Goal: Task Accomplishment & Management: Complete application form

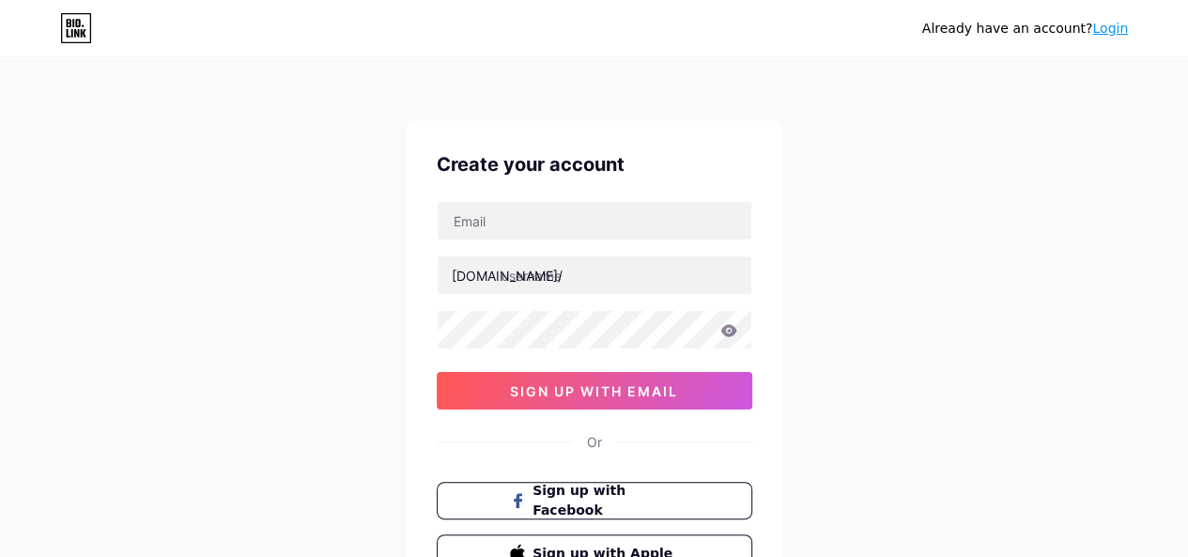
click at [524, 198] on div "Create your account [DOMAIN_NAME]/ sign up with email Or Sign up with Facebook …" at bounding box center [595, 361] width 376 height 482
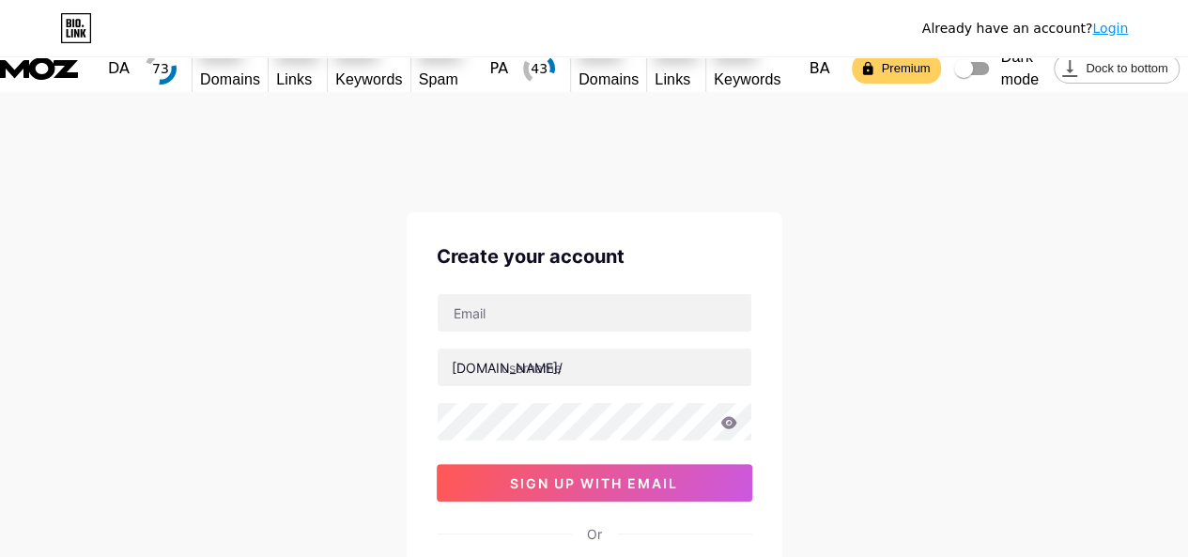
click at [524, 242] on div "Create your account" at bounding box center [595, 256] width 316 height 28
click at [518, 294] on input "text" at bounding box center [595, 313] width 314 height 38
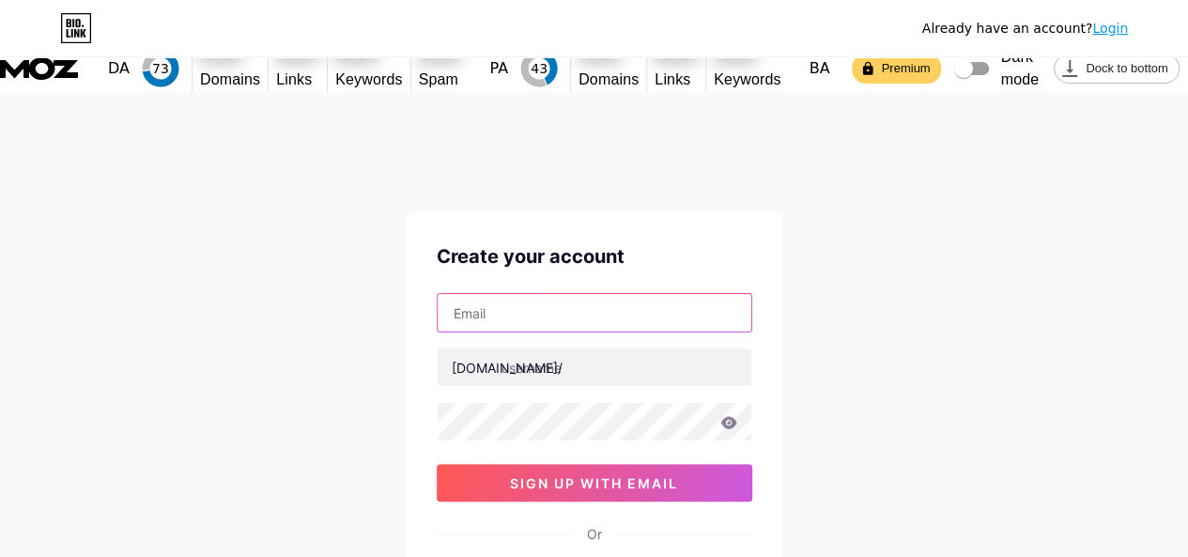
click at [518, 294] on input "text" at bounding box center [595, 313] width 314 height 38
type input "[EMAIL_ADDRESS][DOMAIN_NAME]"
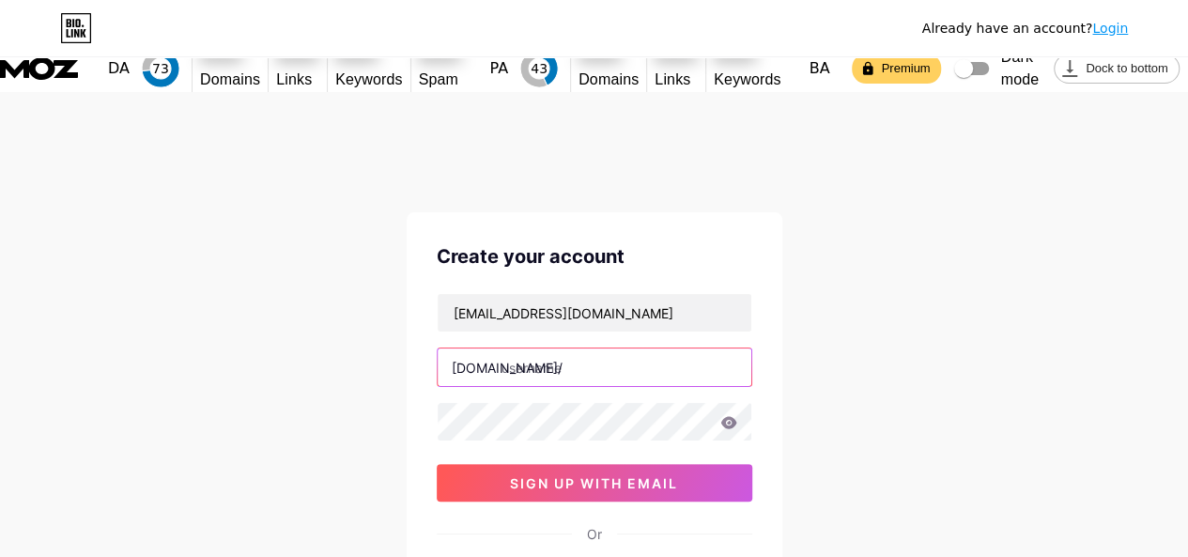
paste input "exoticcars891"
type input "exoticcars"
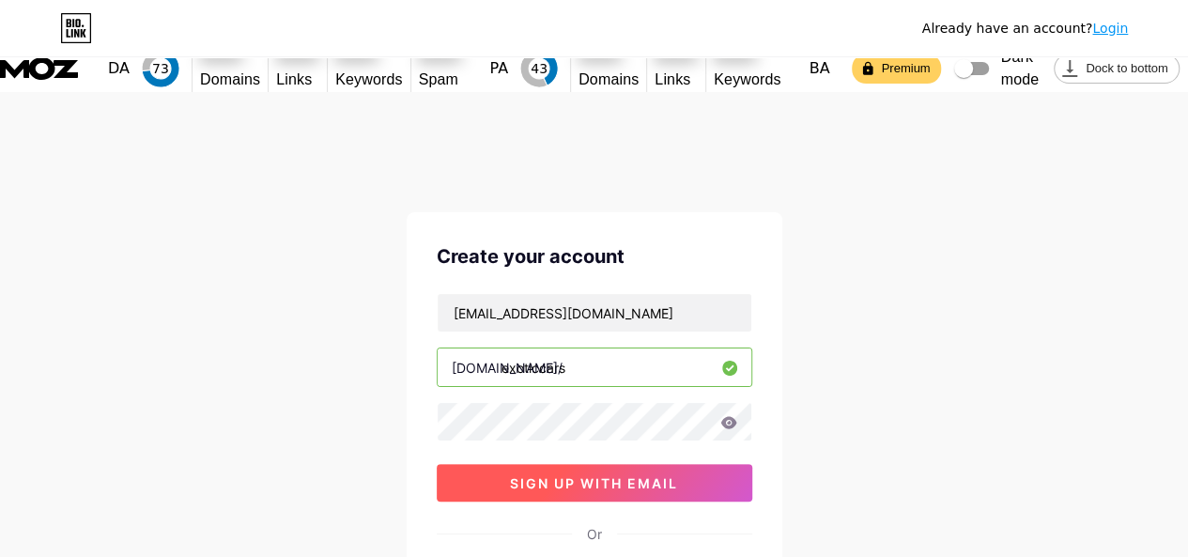
click at [599, 475] on span "sign up with email" at bounding box center [594, 483] width 168 height 16
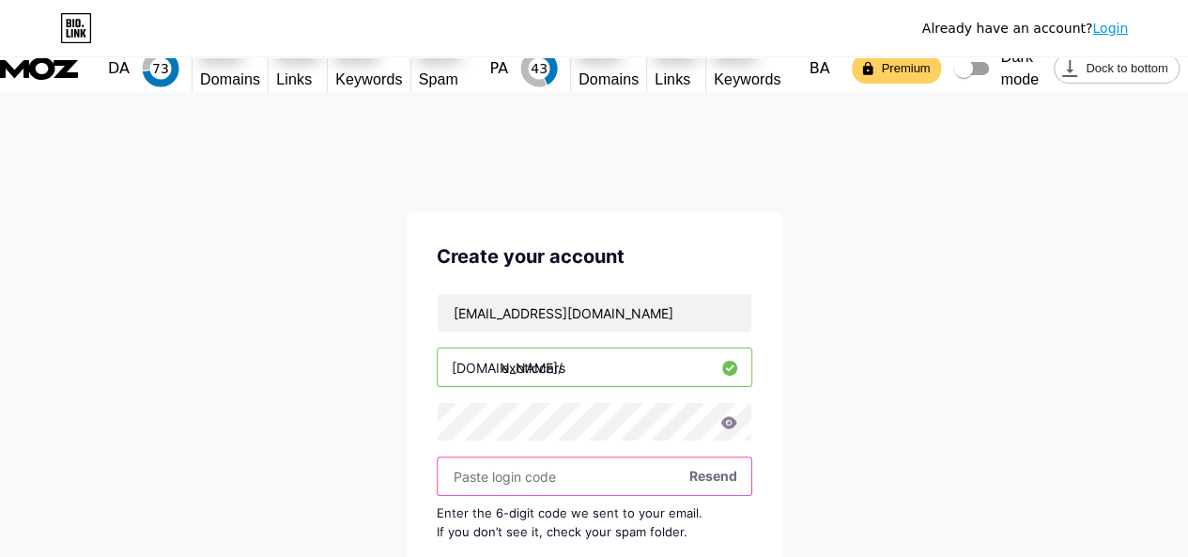
scroll to position [94, 0]
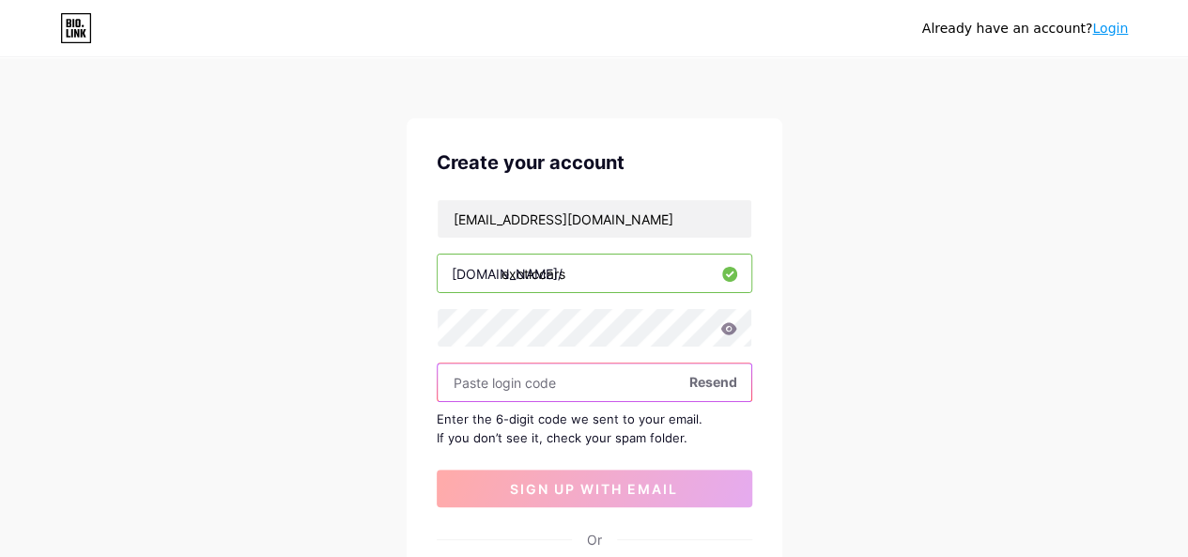
paste input "768727"
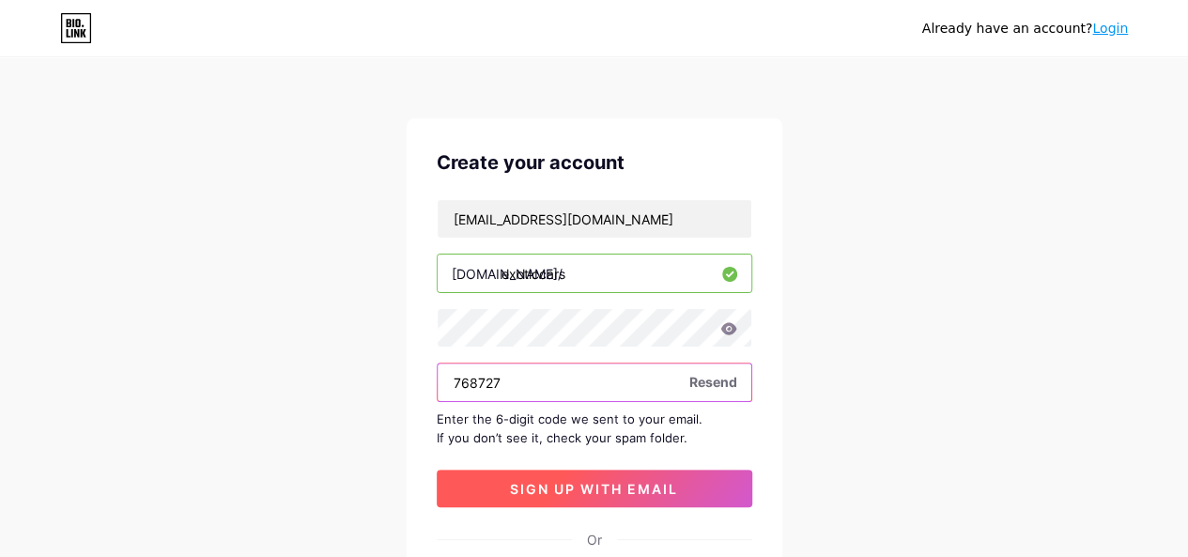
type input "768727"
click at [614, 481] on span "sign up with email" at bounding box center [594, 489] width 168 height 16
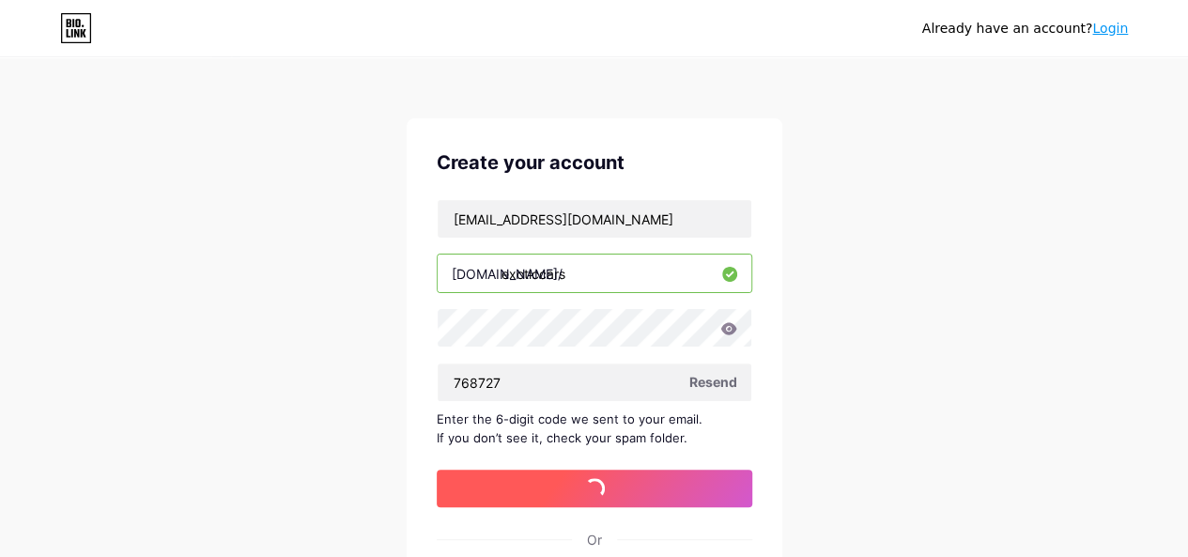
scroll to position [45, 0]
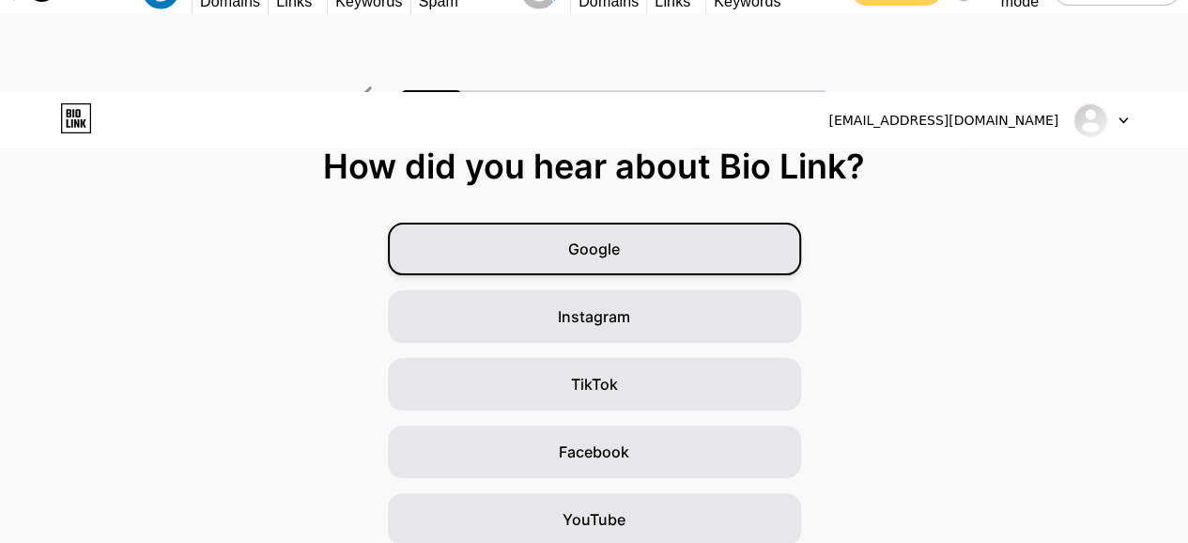
scroll to position [94, 0]
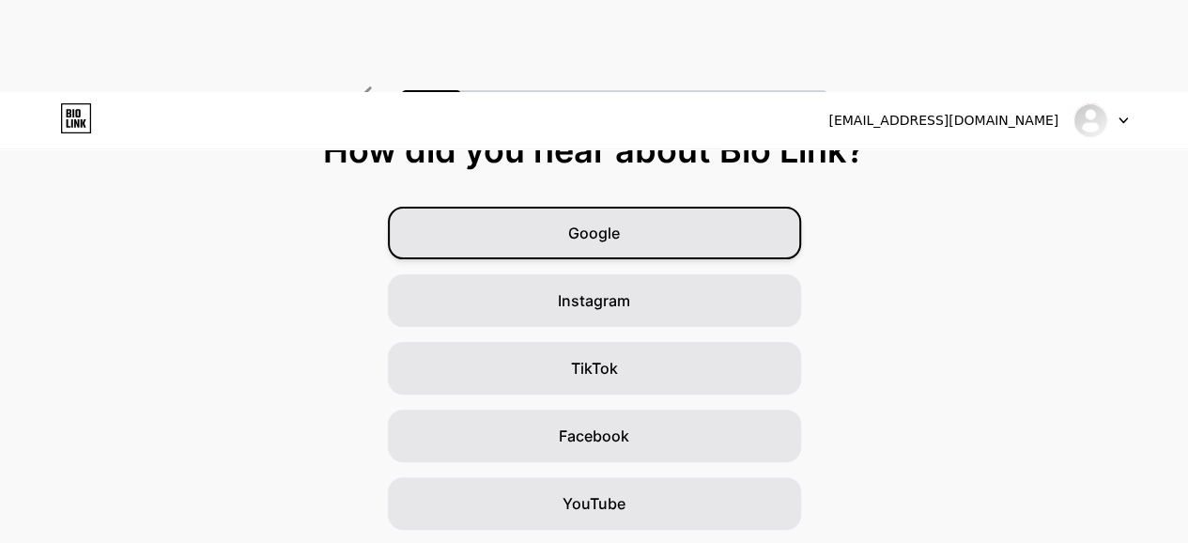
click at [689, 274] on div "Instagram" at bounding box center [594, 300] width 413 height 53
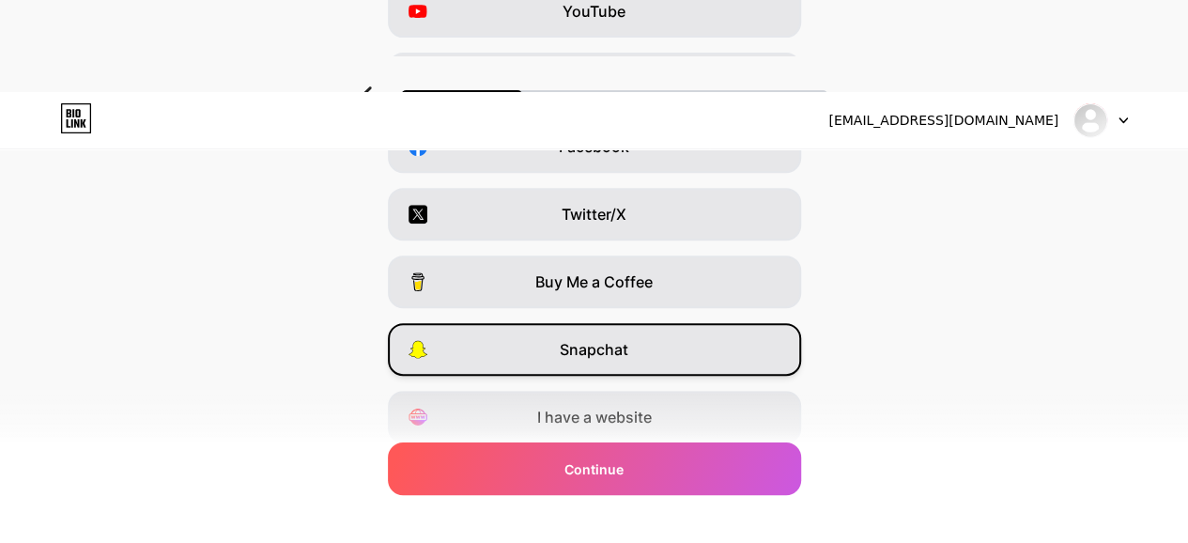
scroll to position [406, 0]
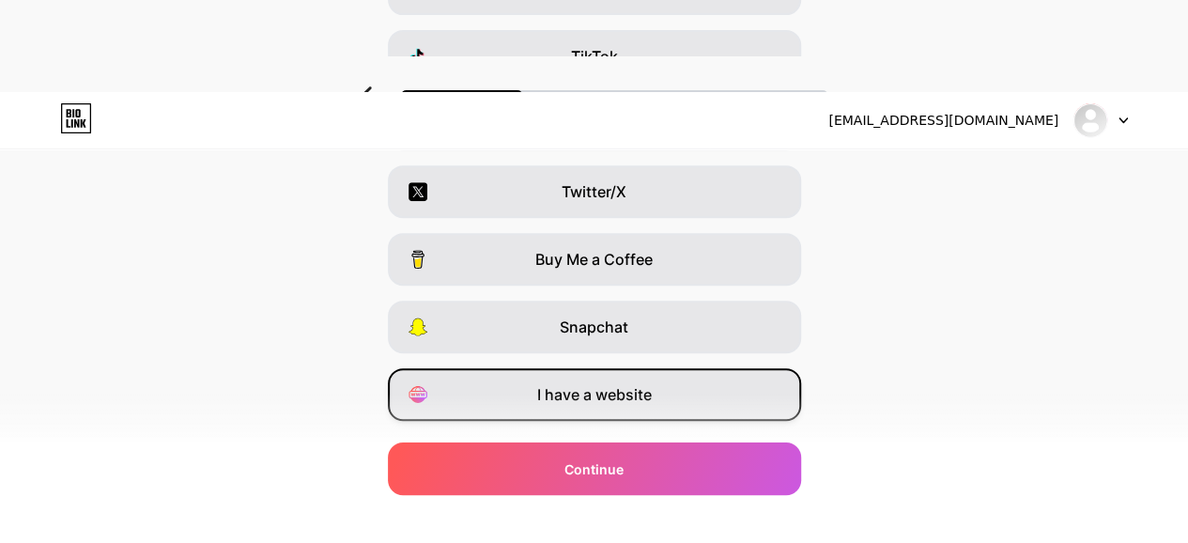
click at [652, 383] on span "I have a website" at bounding box center [594, 394] width 115 height 23
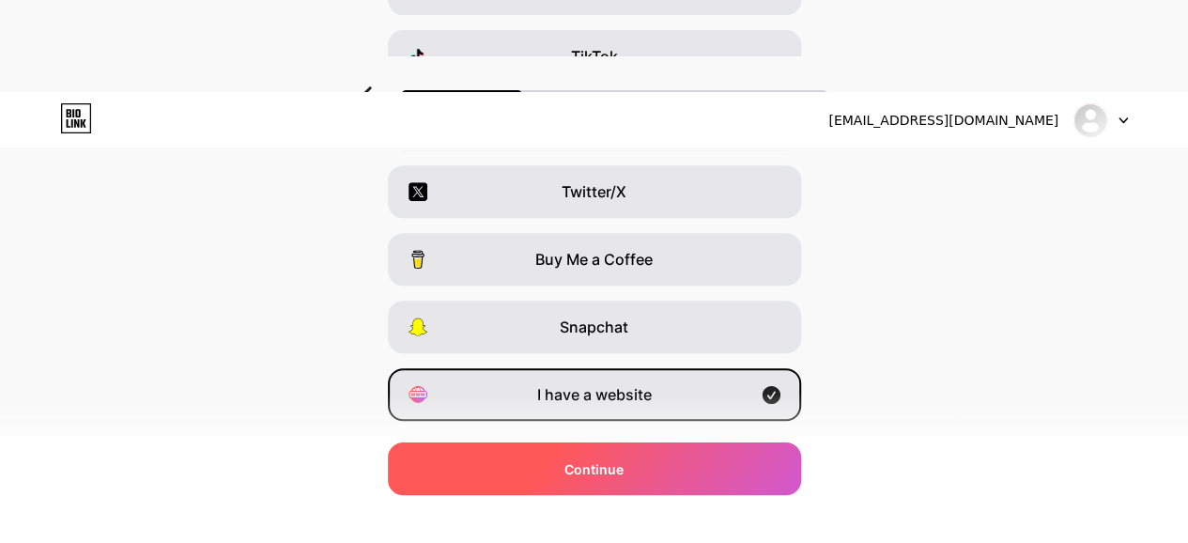
click at [659, 463] on div "Continue" at bounding box center [594, 468] width 413 height 53
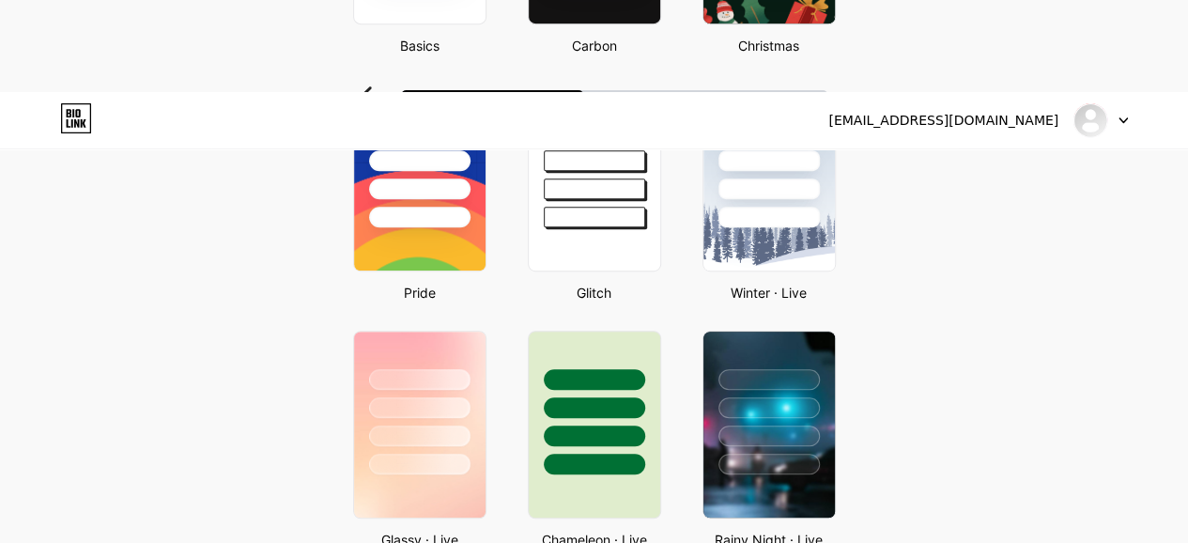
scroll to position [94, 0]
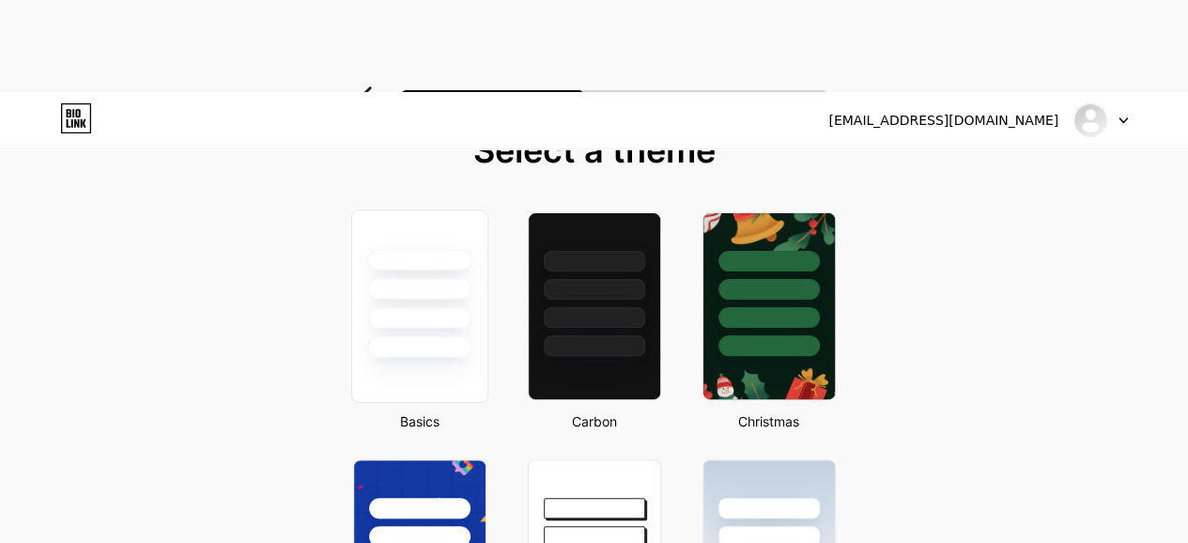
click at [434, 307] on div at bounding box center [419, 318] width 104 height 22
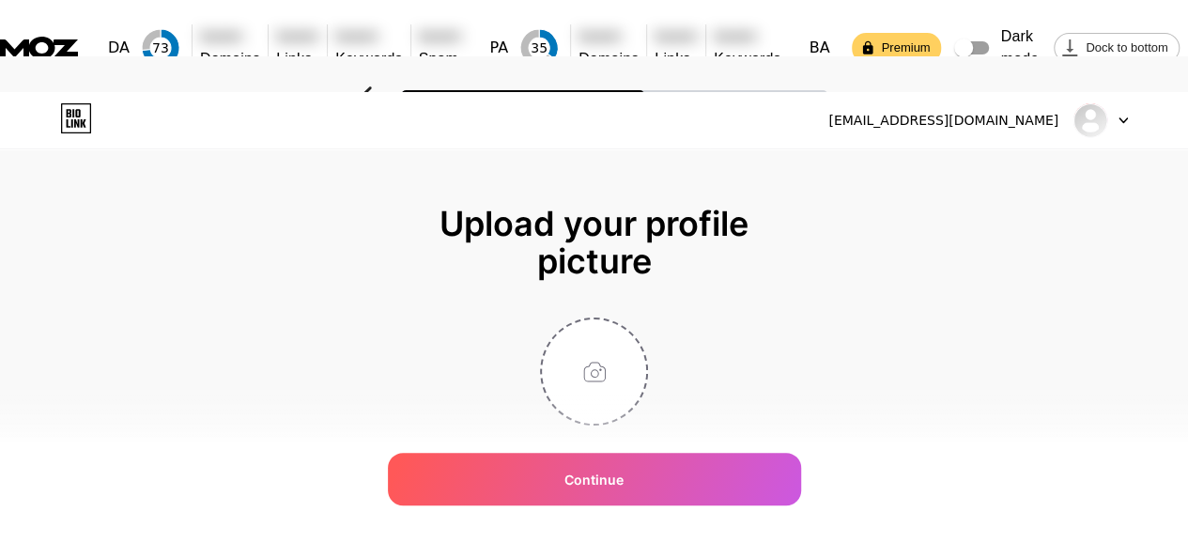
scroll to position [0, 0]
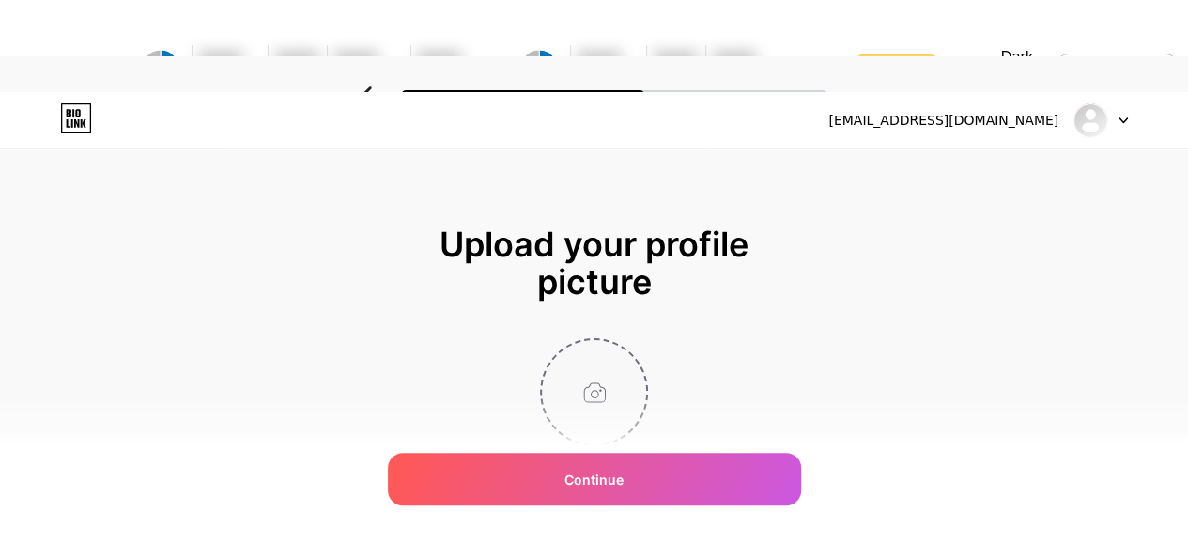
click at [567, 365] on input "file" at bounding box center [594, 392] width 104 height 104
type input "C:\fakepath\logo-light 1.png"
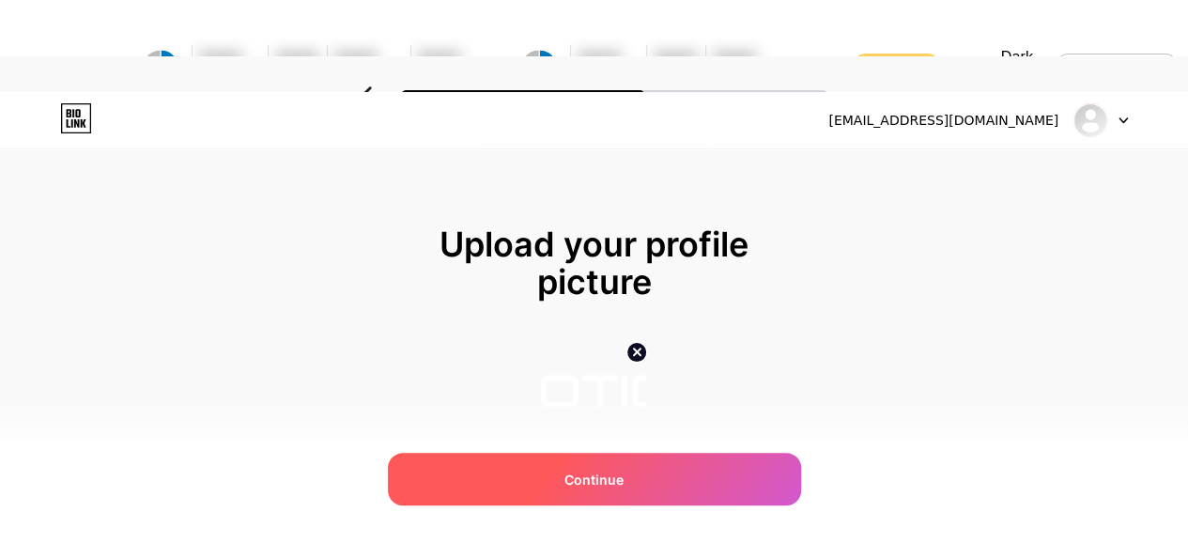
click at [624, 473] on span "Continue" at bounding box center [593, 480] width 59 height 20
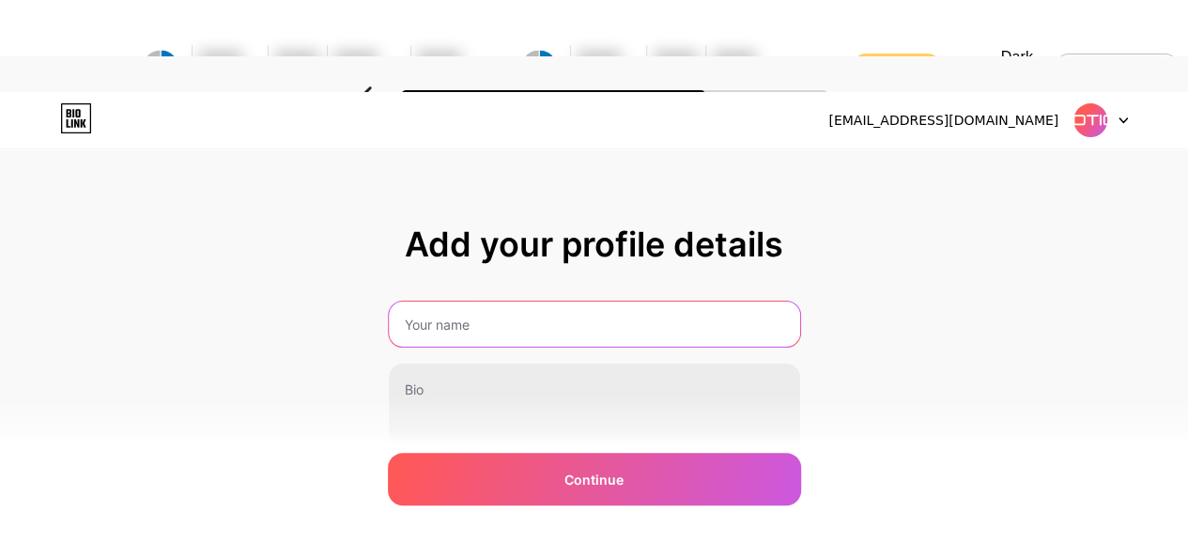
click at [573, 301] on input "text" at bounding box center [594, 323] width 411 height 45
type input "Exotic Cars"
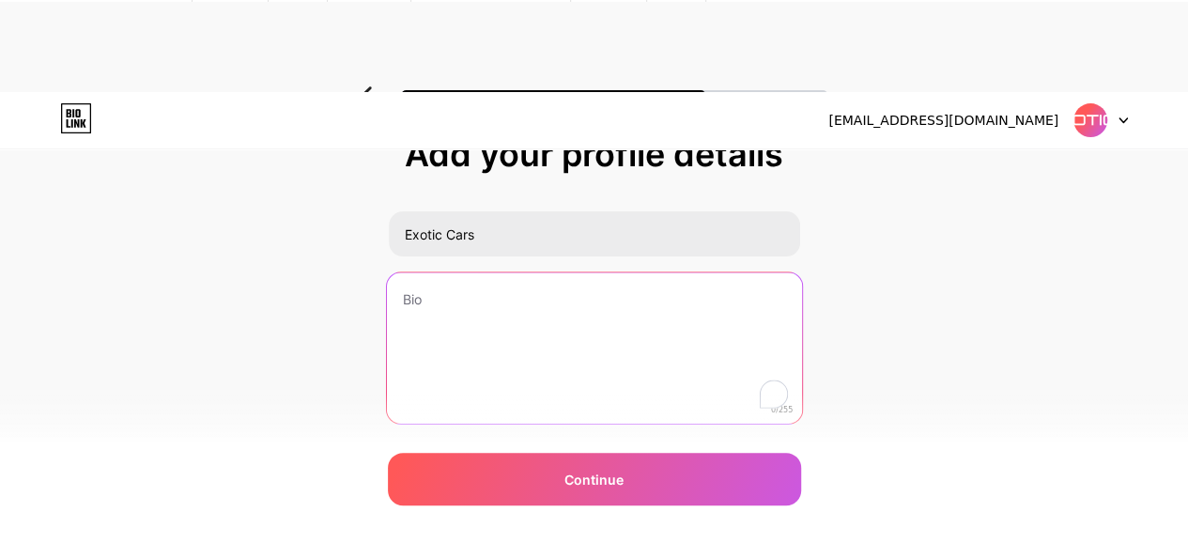
scroll to position [92, 0]
paste textarea "At [DOMAIN_NAME], passion meets performance. We specialize in showcasing the mo…"
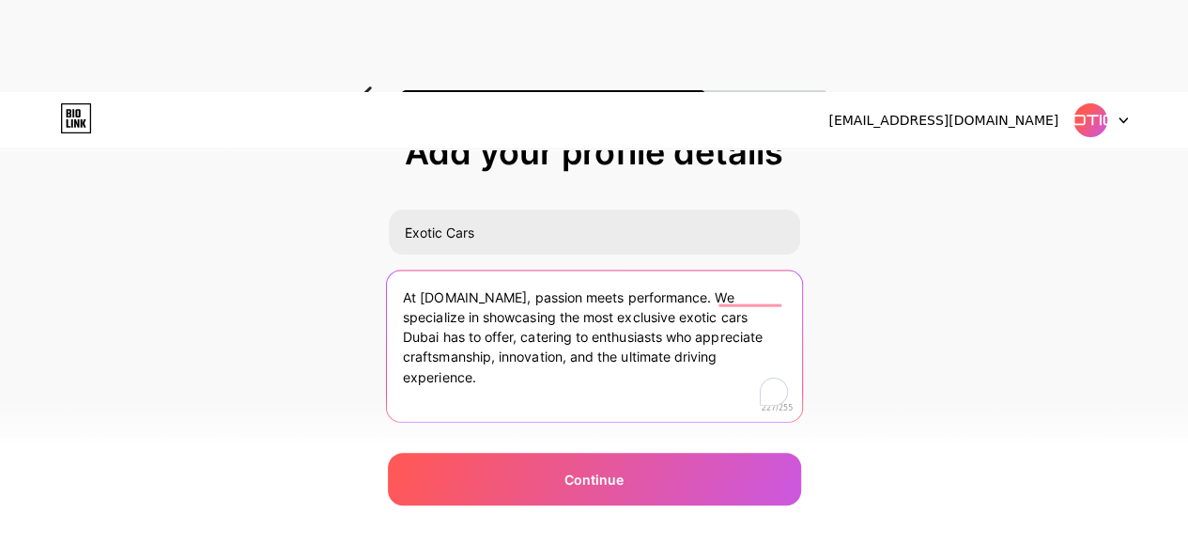
click at [511, 270] on textarea "At [DOMAIN_NAME], passion meets performance. We specialize in showcasing the mo…" at bounding box center [593, 346] width 415 height 153
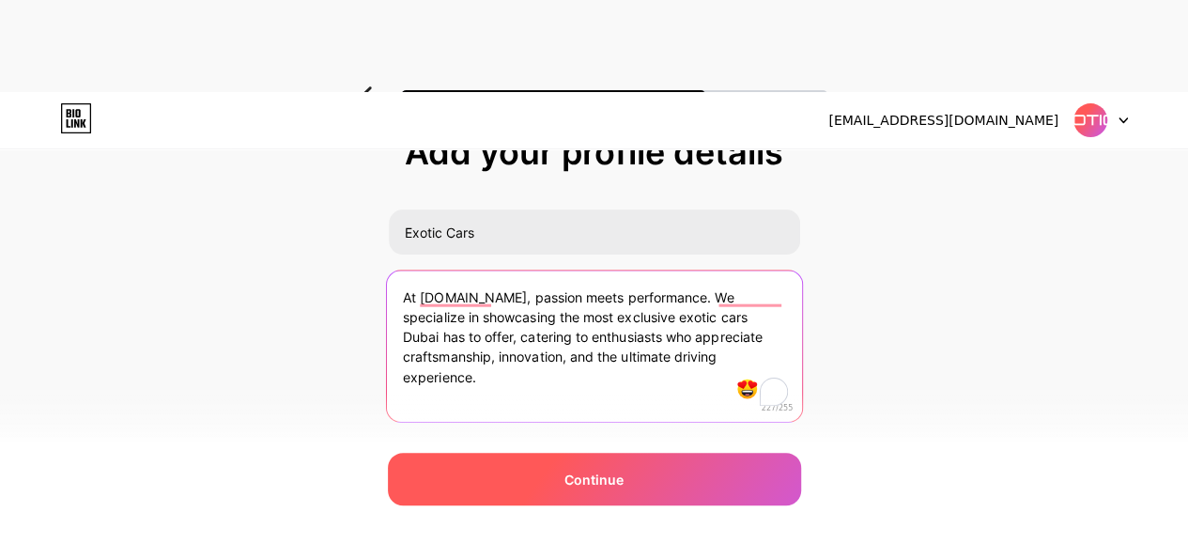
type textarea "At [DOMAIN_NAME], passion meets performance. We specialize in showcasing the mo…"
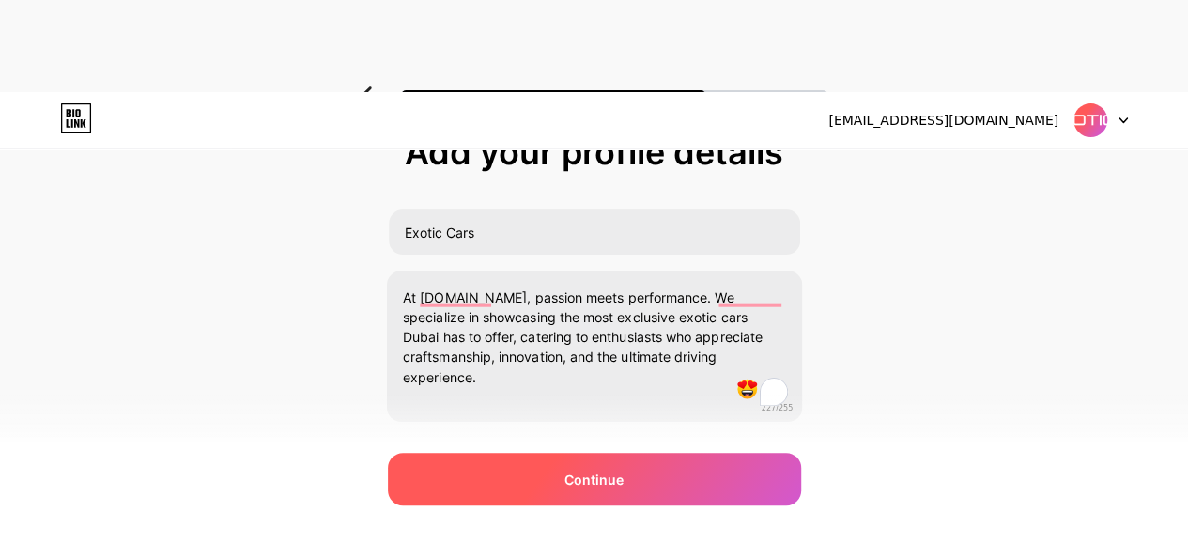
click at [727, 482] on div "Continue" at bounding box center [594, 479] width 413 height 53
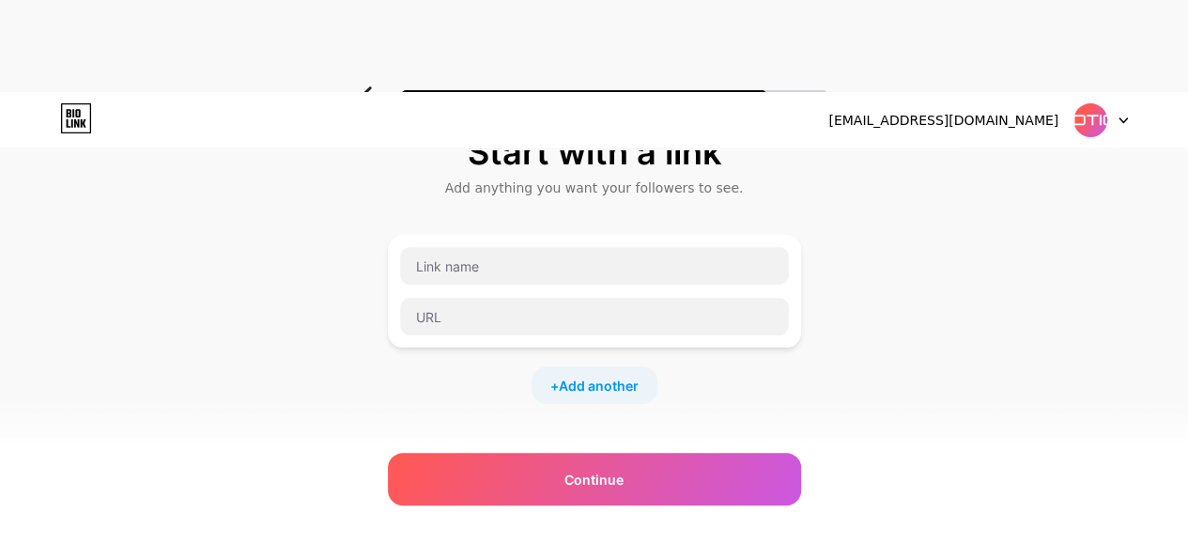
scroll to position [0, 0]
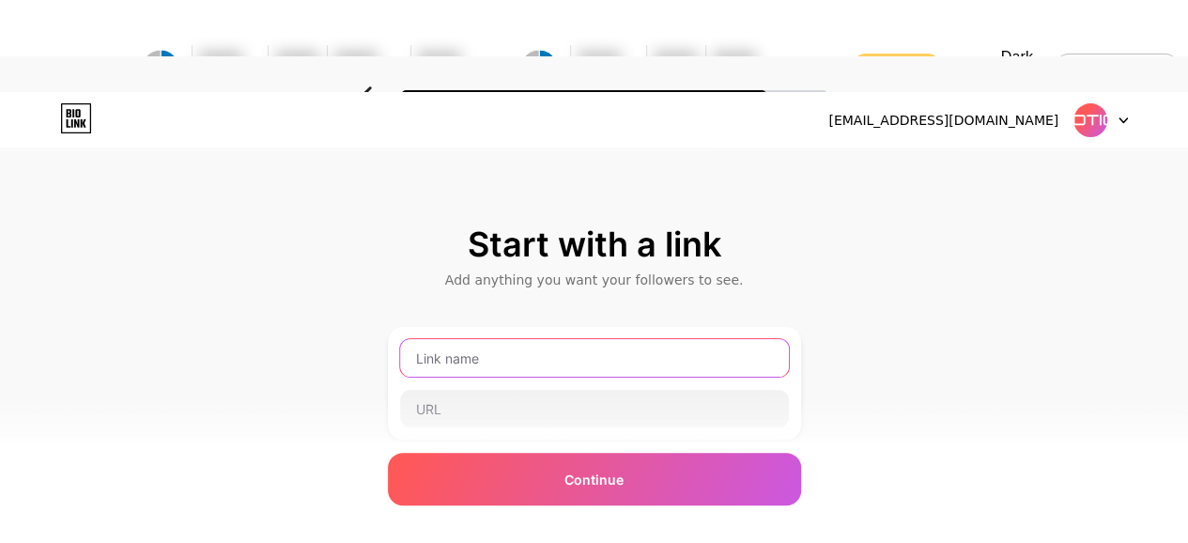
click at [588, 339] on input "text" at bounding box center [594, 358] width 389 height 38
paste input "luxury car showroom [GEOGRAPHIC_DATA]"
drag, startPoint x: 427, startPoint y: 301, endPoint x: 405, endPoint y: 304, distance: 22.8
click at [405, 327] on div "luxury car showroom [GEOGRAPHIC_DATA]" at bounding box center [594, 383] width 413 height 113
type input "Luxury Car Showroom [GEOGRAPHIC_DATA]"
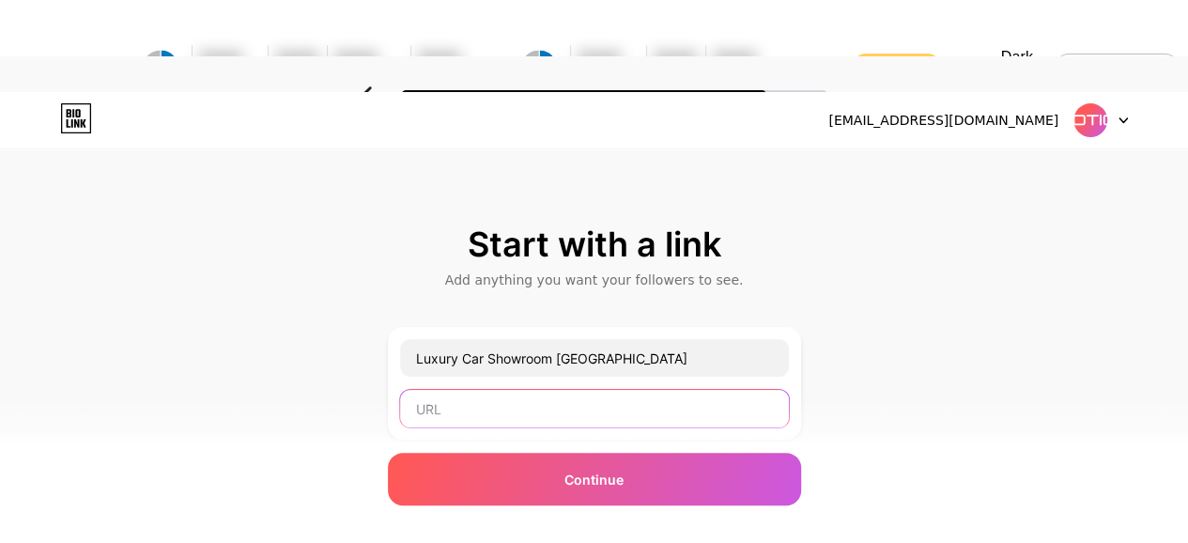
paste input "[URL][DOMAIN_NAME]"
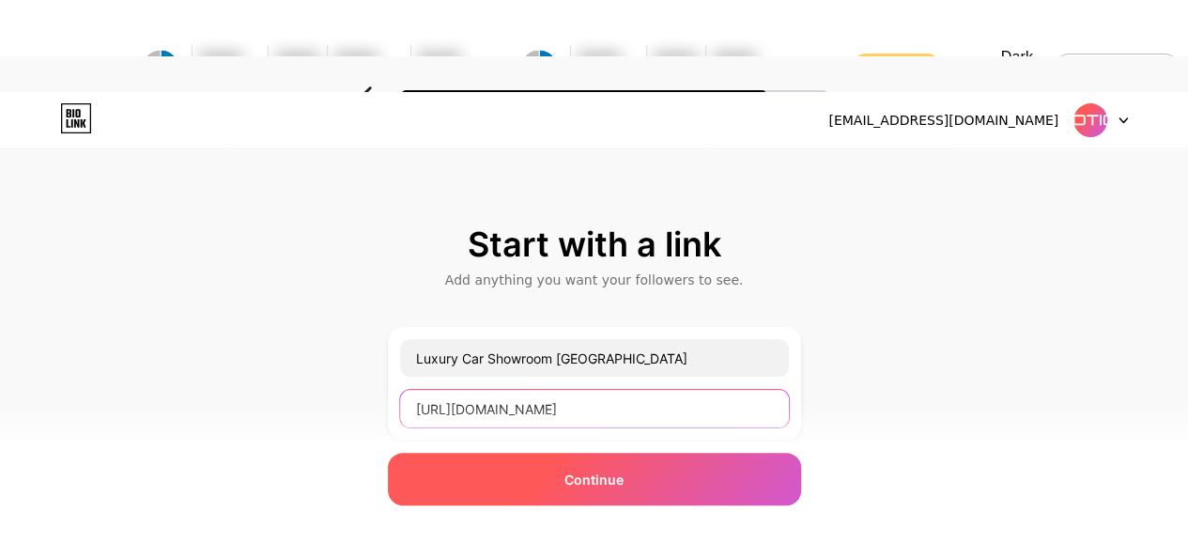
type input "[URL][DOMAIN_NAME]"
click at [612, 478] on span "Continue" at bounding box center [593, 480] width 59 height 20
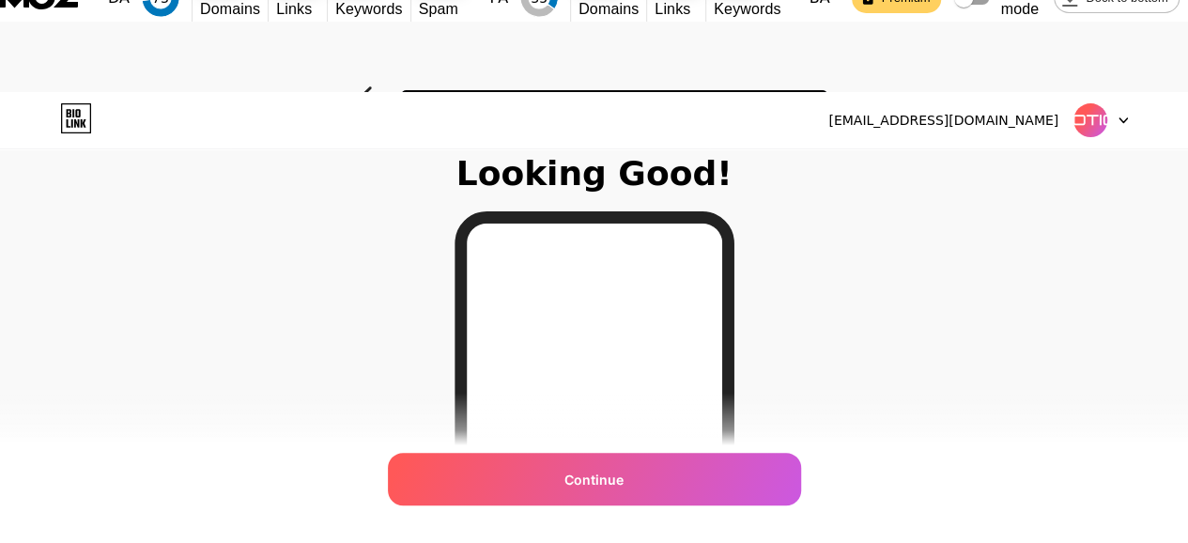
scroll to position [446, 0]
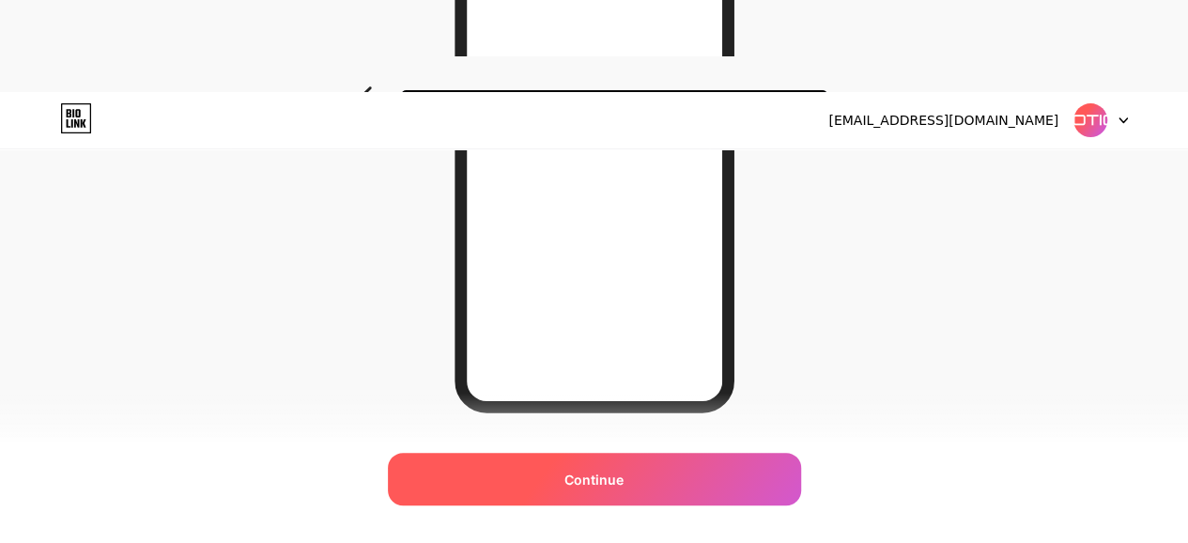
click at [631, 461] on div "Continue" at bounding box center [594, 479] width 413 height 53
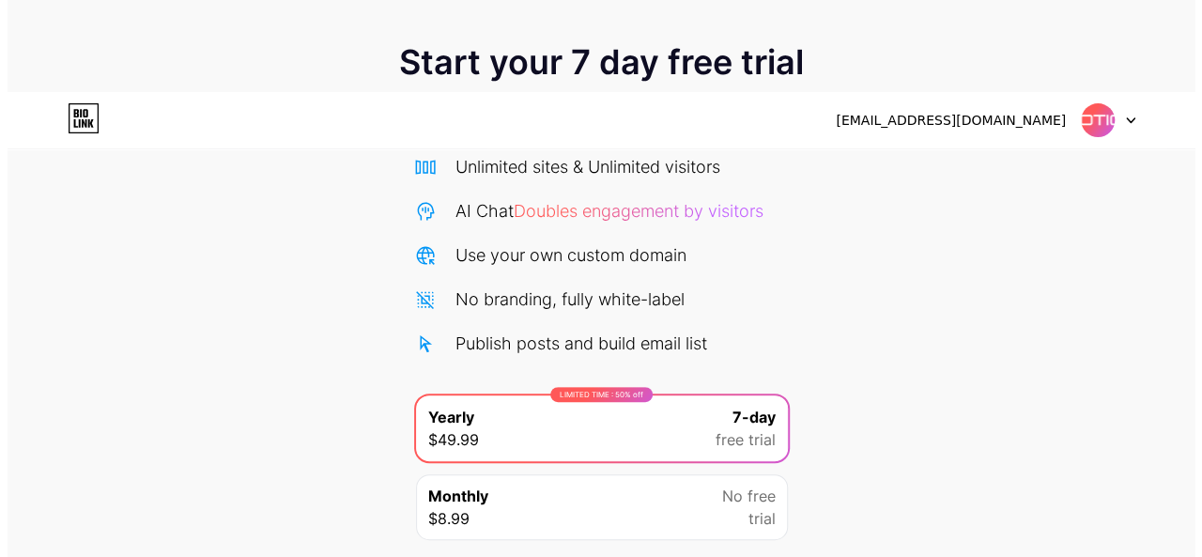
scroll to position [242, 0]
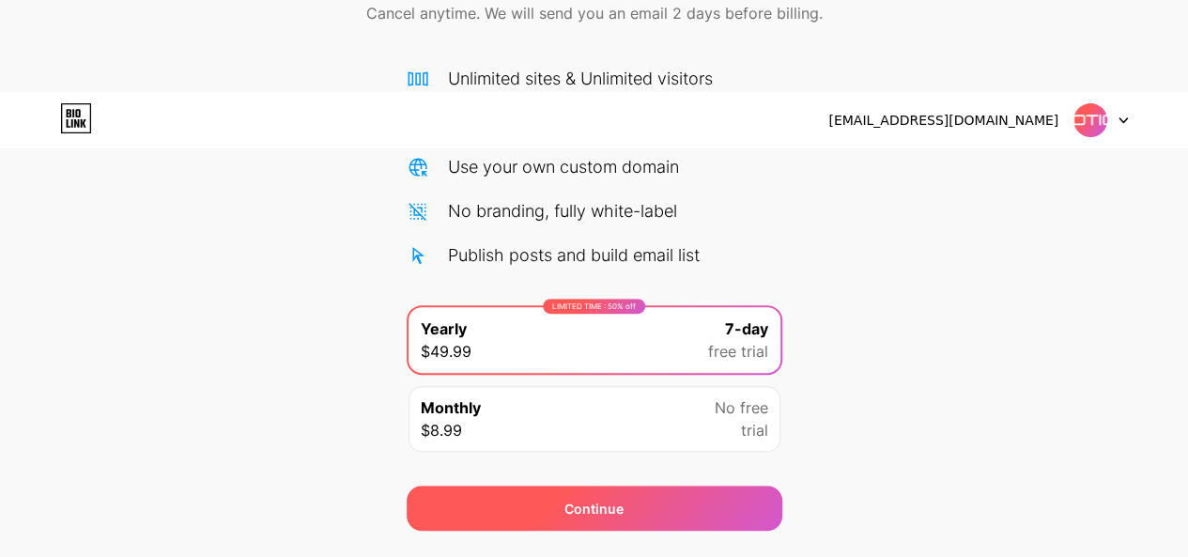
click at [643, 486] on div "Continue" at bounding box center [595, 508] width 376 height 45
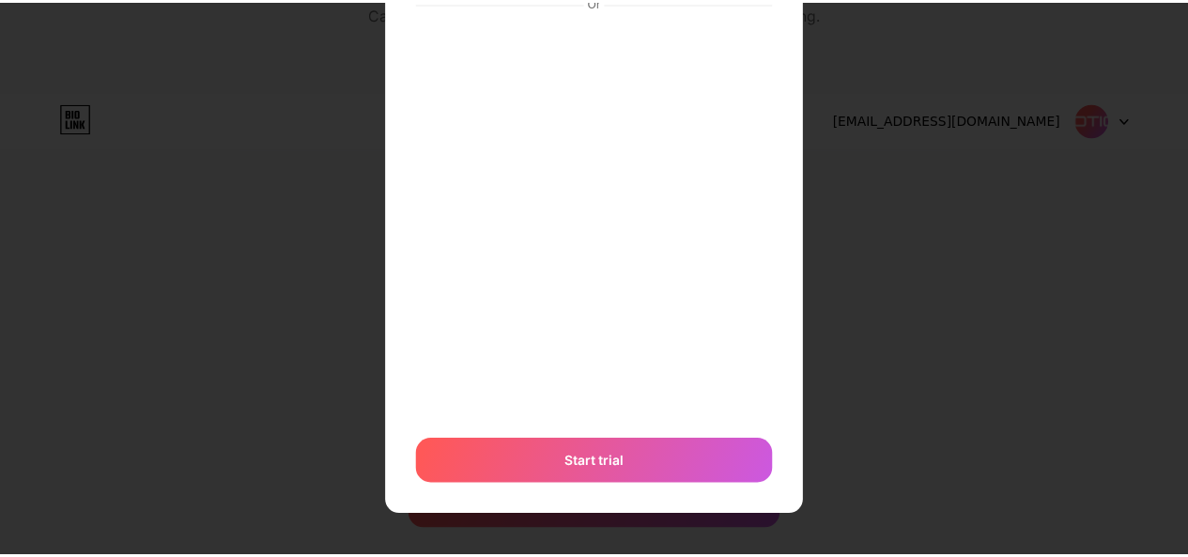
scroll to position [0, 0]
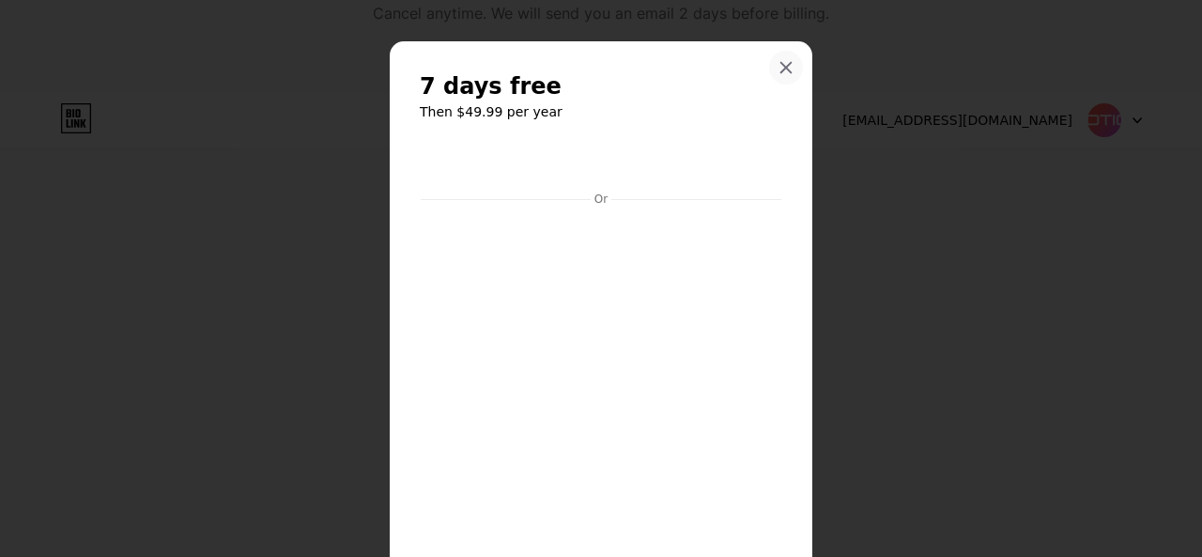
click at [781, 68] on icon at bounding box center [786, 68] width 10 height 10
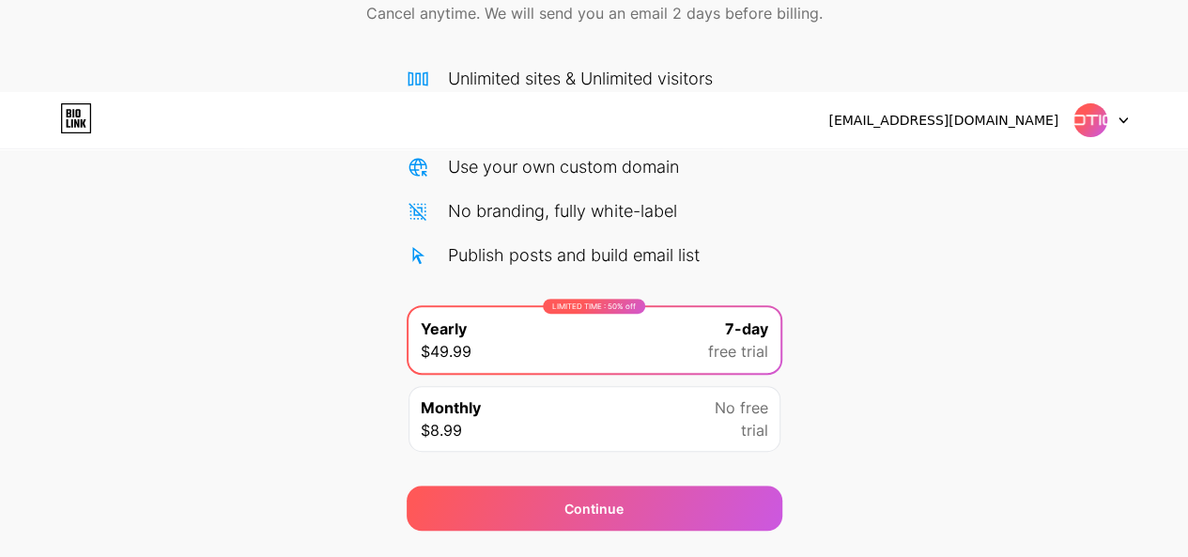
click at [1120, 103] on div at bounding box center [1100, 120] width 54 height 34
click at [1018, 111] on div "[EMAIL_ADDRESS][DOMAIN_NAME]" at bounding box center [943, 121] width 230 height 20
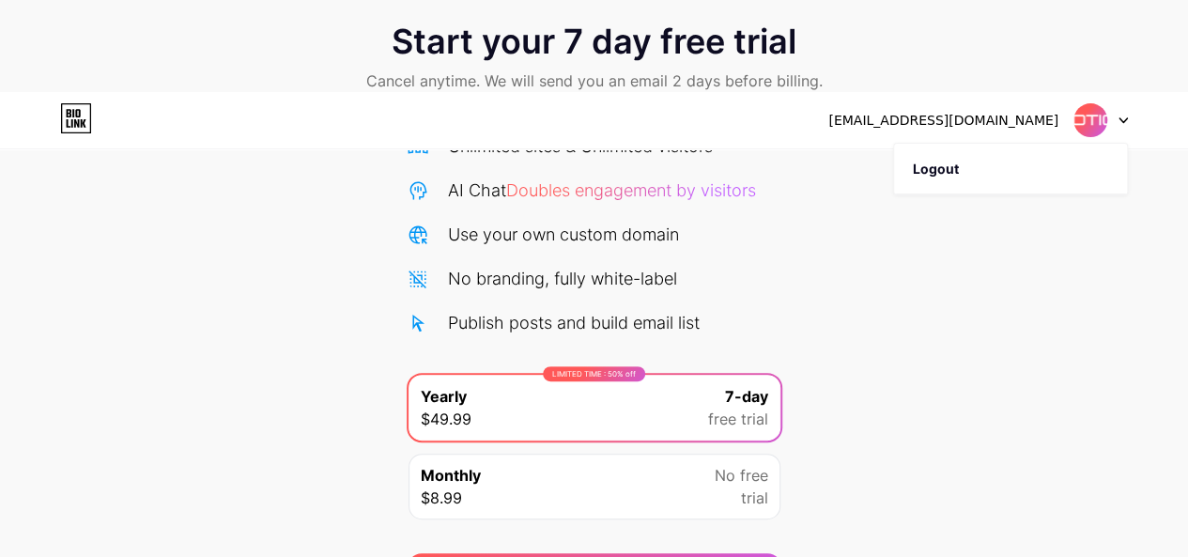
scroll to position [242, 0]
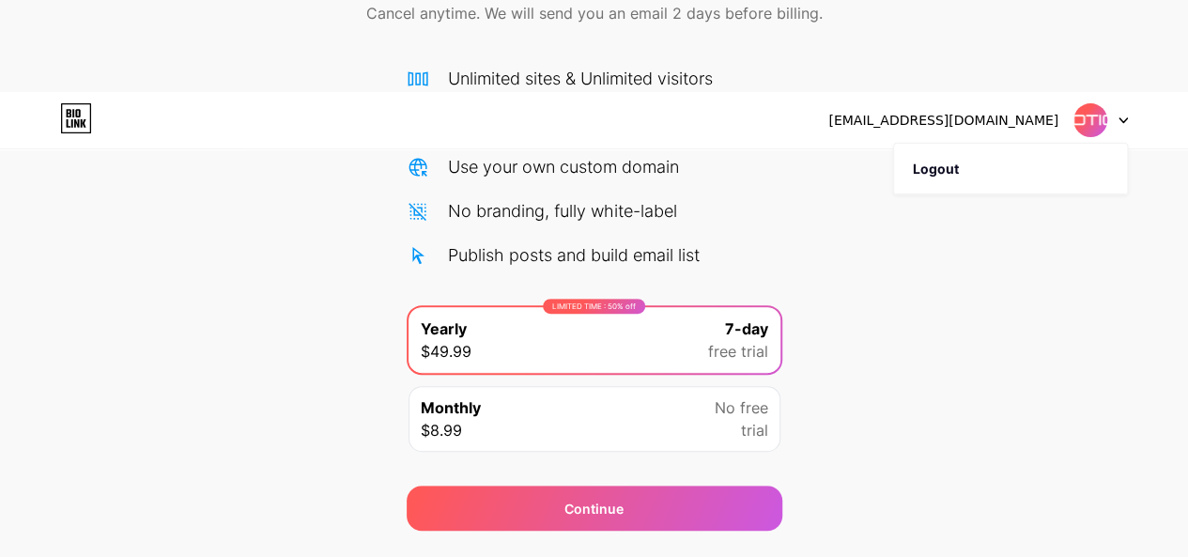
click at [585, 388] on div "Monthly $8.99 No free trial" at bounding box center [595, 419] width 372 height 66
